Goal: Task Accomplishment & Management: Use online tool/utility

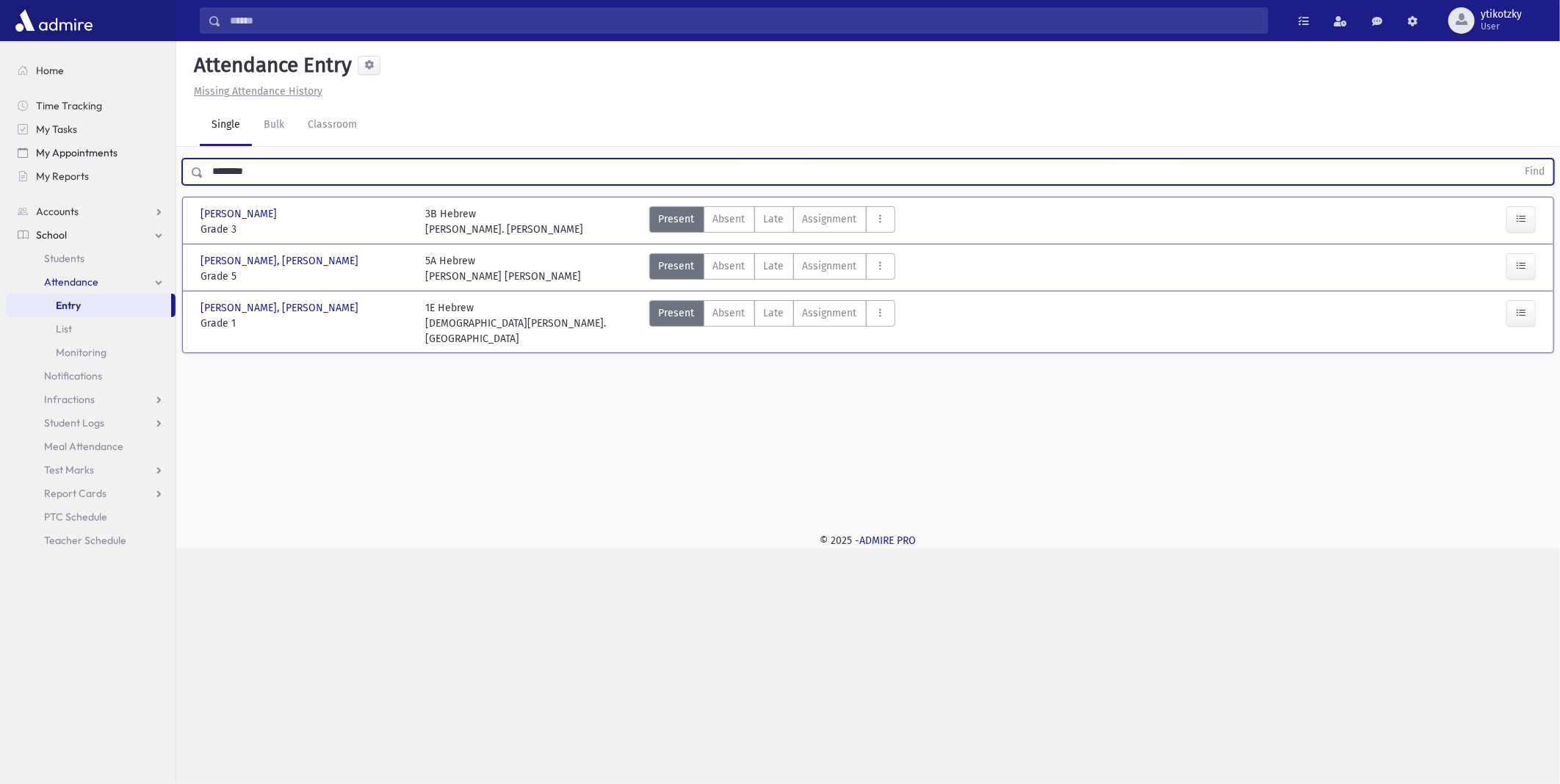
drag, startPoint x: 313, startPoint y: 179, endPoint x: 107, endPoint y: 145, distance: 208.8
click at [119, 155] on div "Search Results All Accounts" at bounding box center [780, 392] width 1560 height 784
type input "*"
type input "*****"
click at [1516, 159] on button "Find" at bounding box center [1535, 171] width 38 height 25
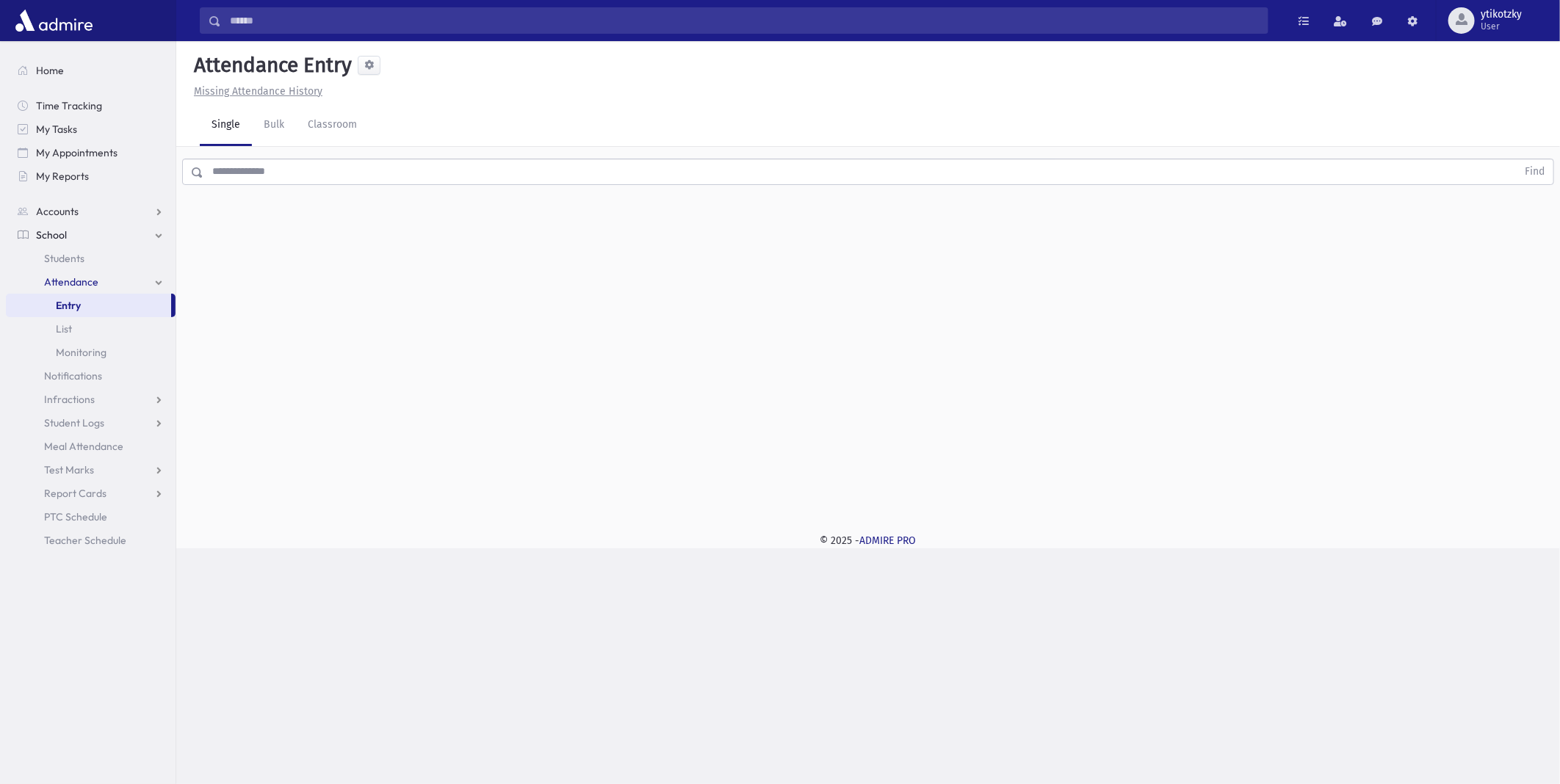
click at [451, 166] on input "text" at bounding box center [859, 171] width 1313 height 27
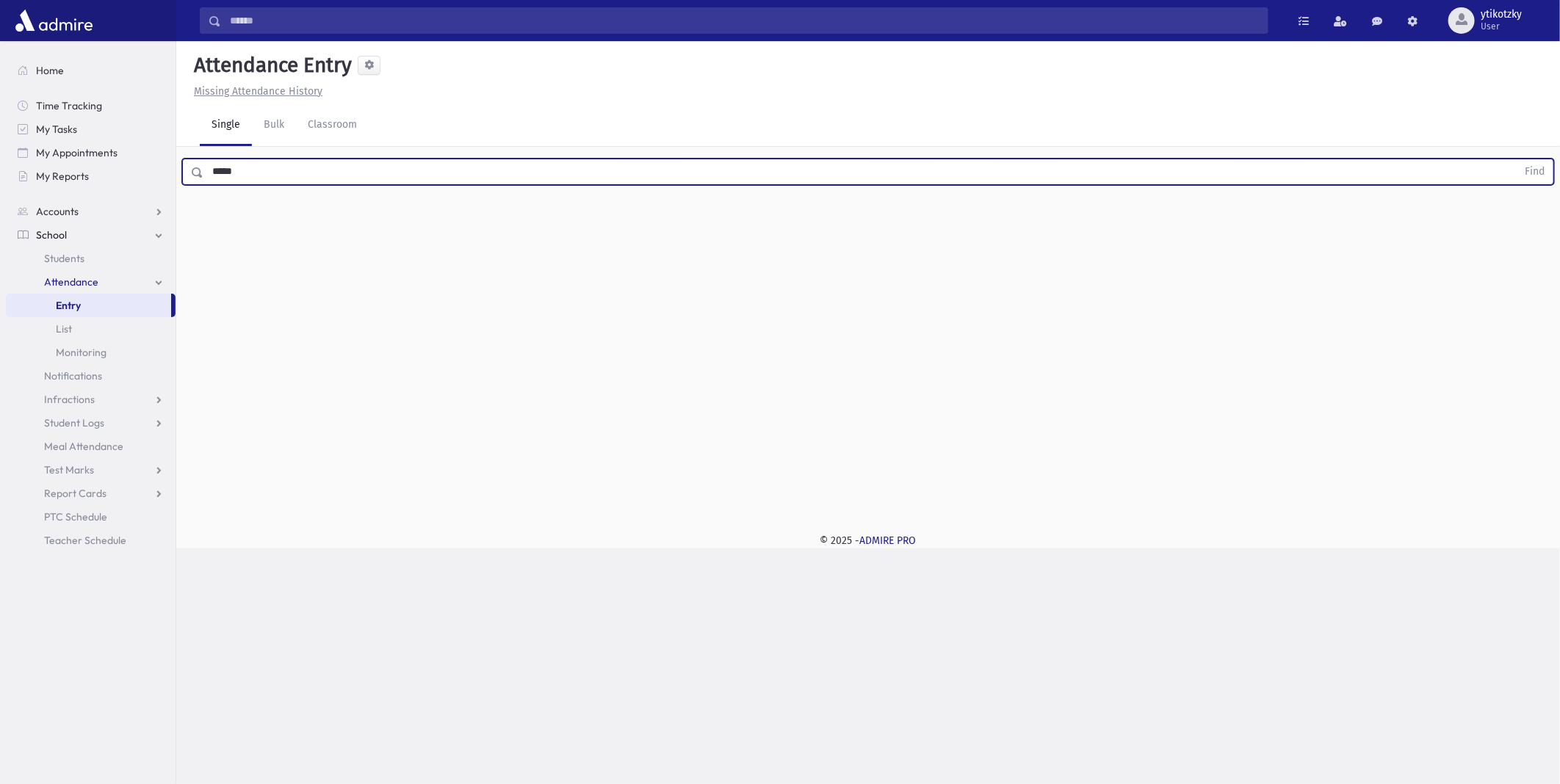
type input "*****"
click at [1516, 159] on button "Find" at bounding box center [1535, 171] width 38 height 25
click at [769, 223] on span "Late" at bounding box center [774, 218] width 21 height 15
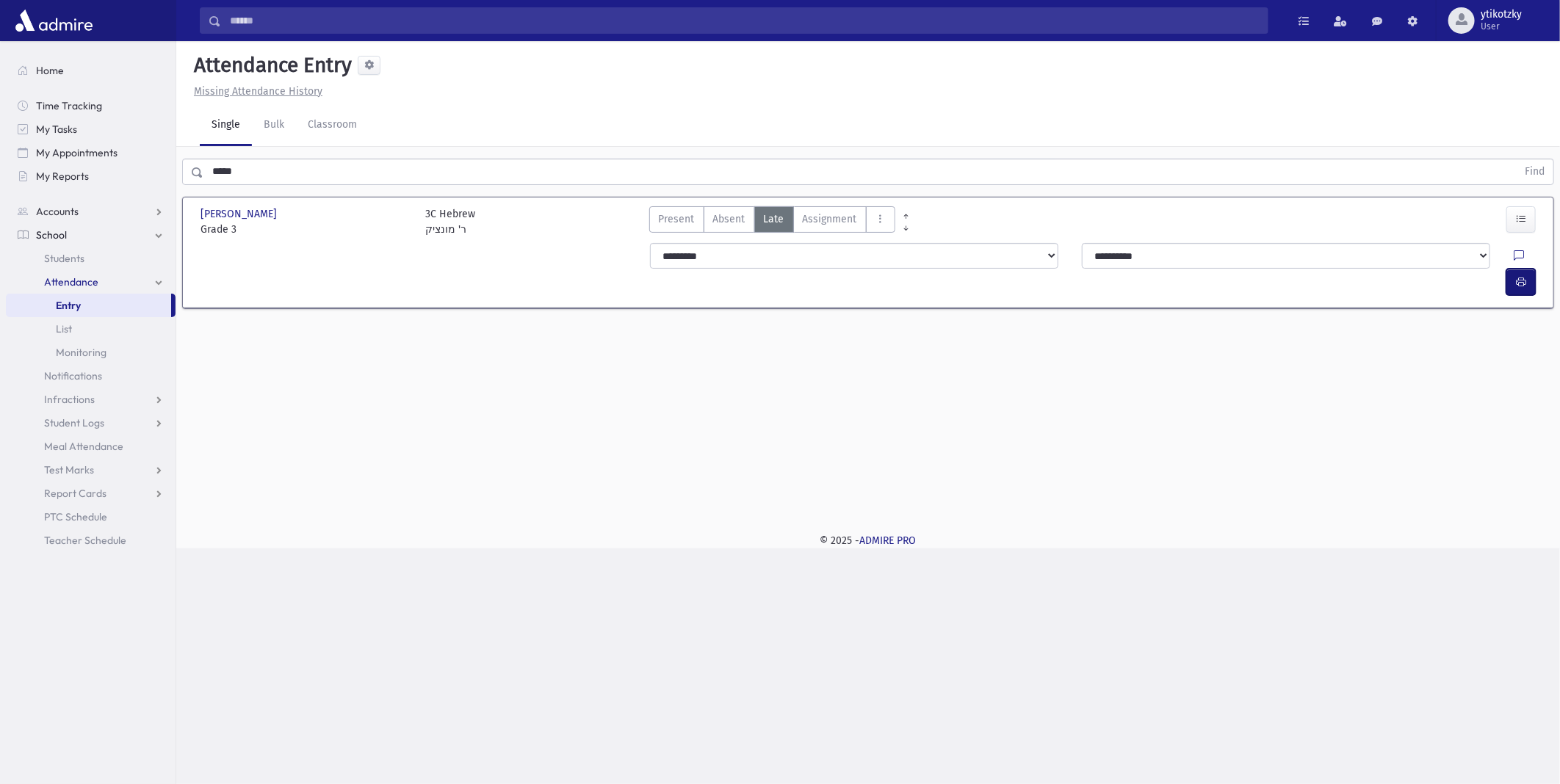
click at [1513, 269] on button "button" at bounding box center [1521, 282] width 30 height 27
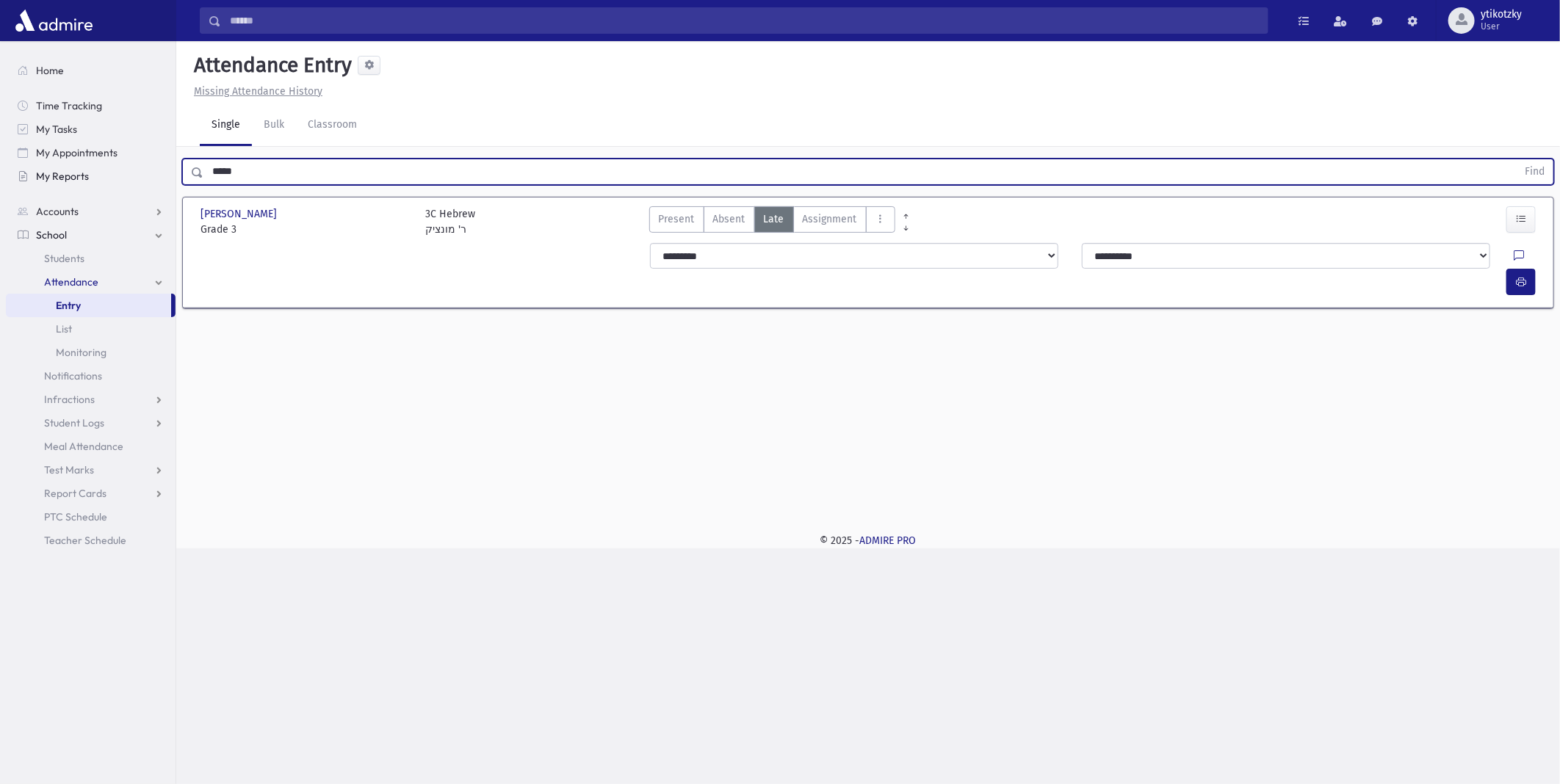
drag, startPoint x: 217, startPoint y: 170, endPoint x: 130, endPoint y: 166, distance: 87.1
click at [130, 166] on div "Search Results All Accounts" at bounding box center [780, 392] width 1560 height 784
